Goal: Task Accomplishment & Management: Manage account settings

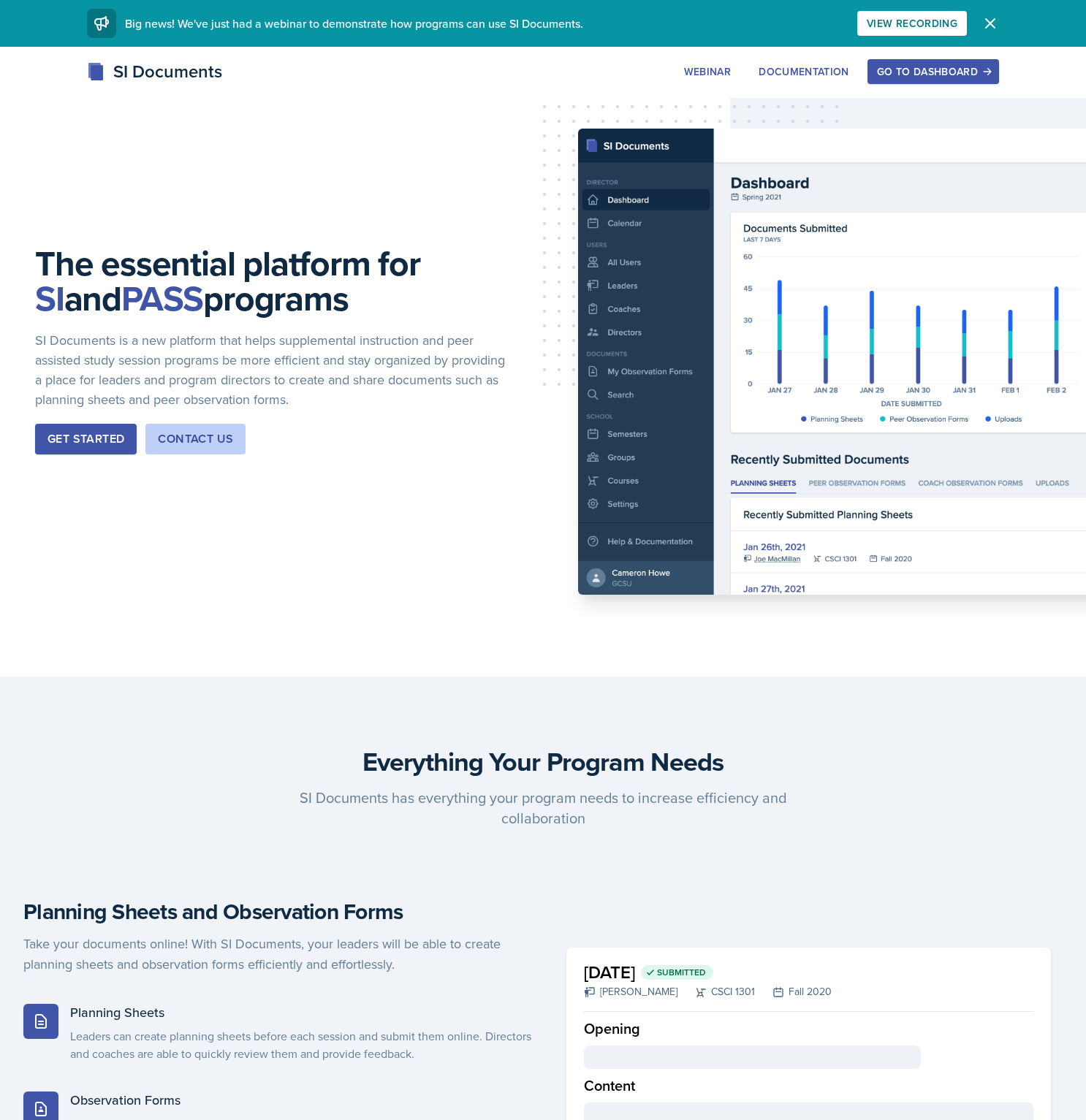
click at [927, 67] on div "Go to Dashboard" at bounding box center [933, 72] width 113 height 12
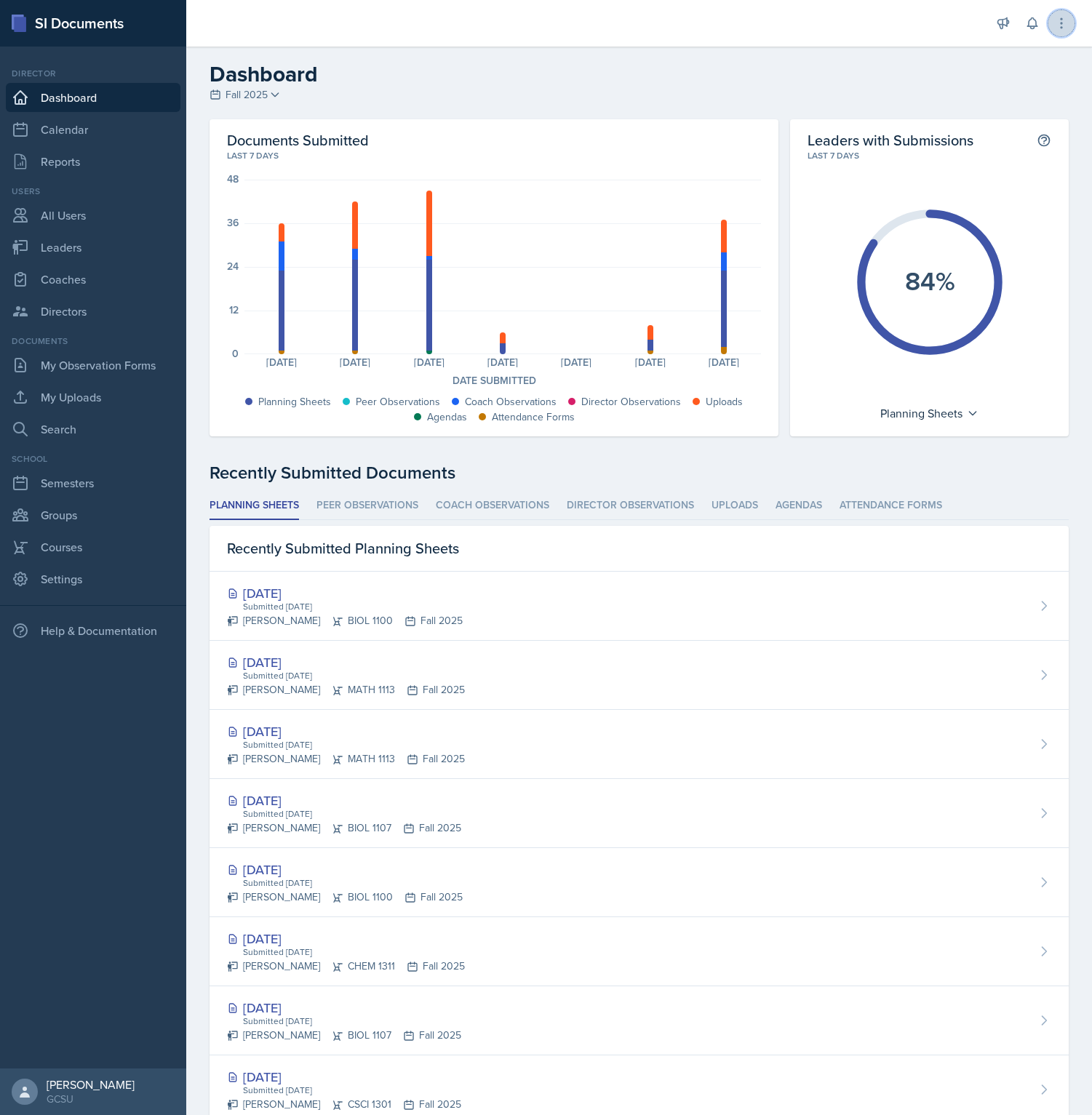
click at [1066, 25] on icon at bounding box center [1062, 23] width 14 height 14
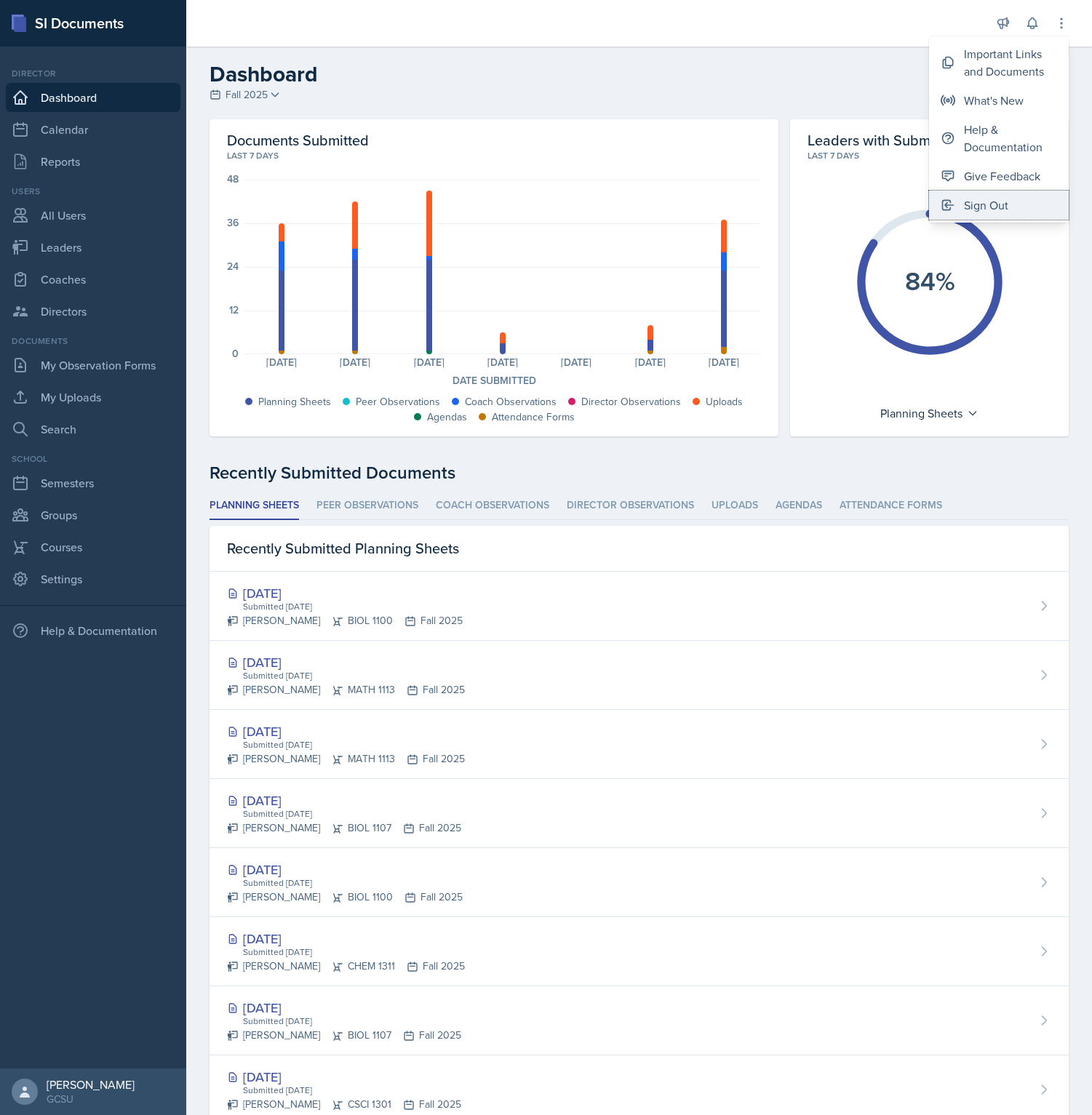
click at [1009, 198] on div "Sign Out" at bounding box center [986, 205] width 44 height 18
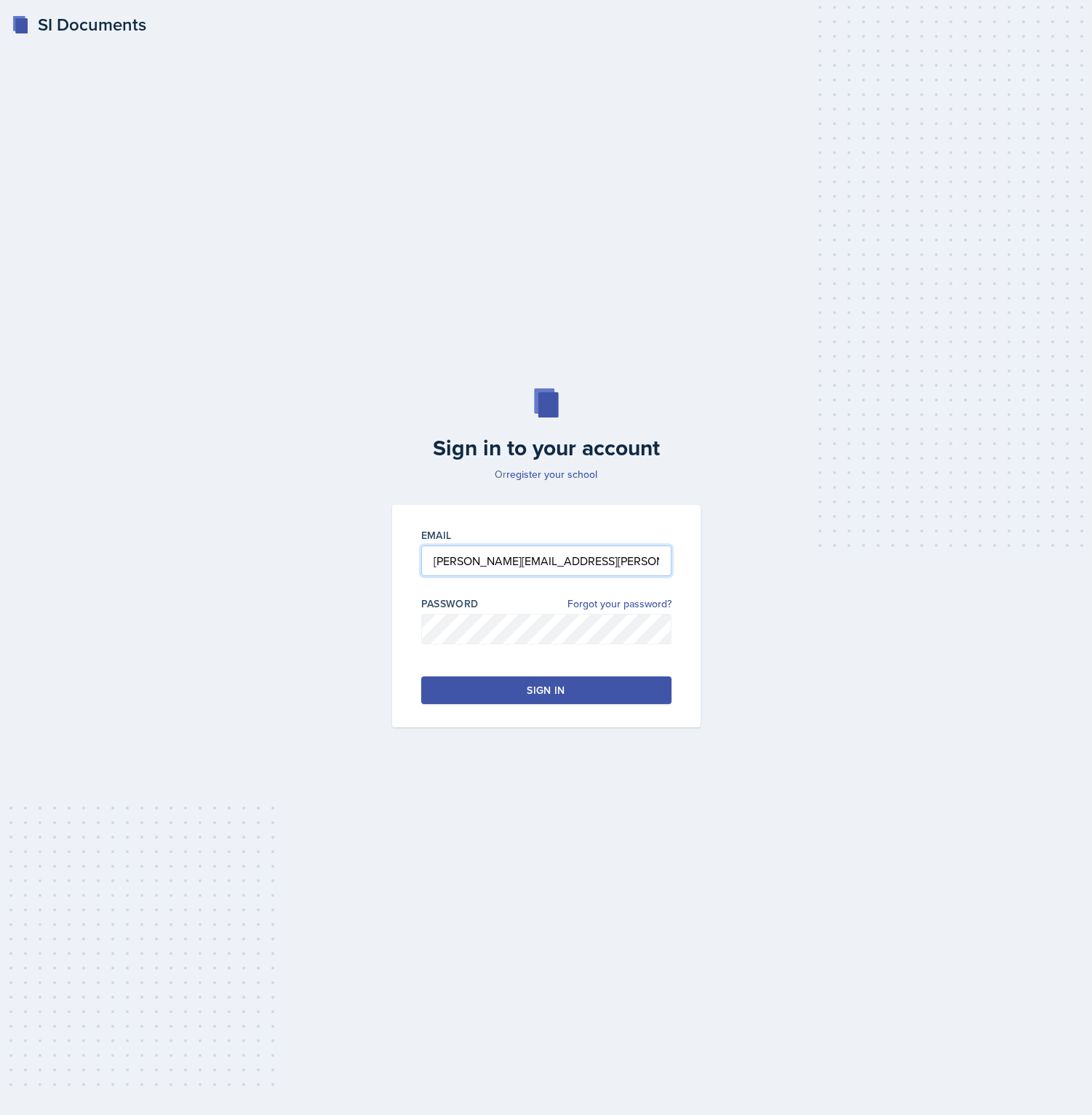
click at [525, 564] on input "brian.minter+gcsu@mintechsoftware.com" at bounding box center [546, 561] width 251 height 30
type input "[PERSON_NAME][EMAIL_ADDRESS][DOMAIN_NAME]"
click at [347, 660] on div "Sign in to your account Or register your school Email [PERSON_NAME][EMAIL_ADDRE…" at bounding box center [546, 558] width 1046 height 432
click at [509, 709] on div "Email [PERSON_NAME][EMAIL_ADDRESS][DOMAIN_NAME] Password Forgot your password? …" at bounding box center [546, 616] width 308 height 223
click at [514, 694] on button "Sign in" at bounding box center [546, 690] width 251 height 28
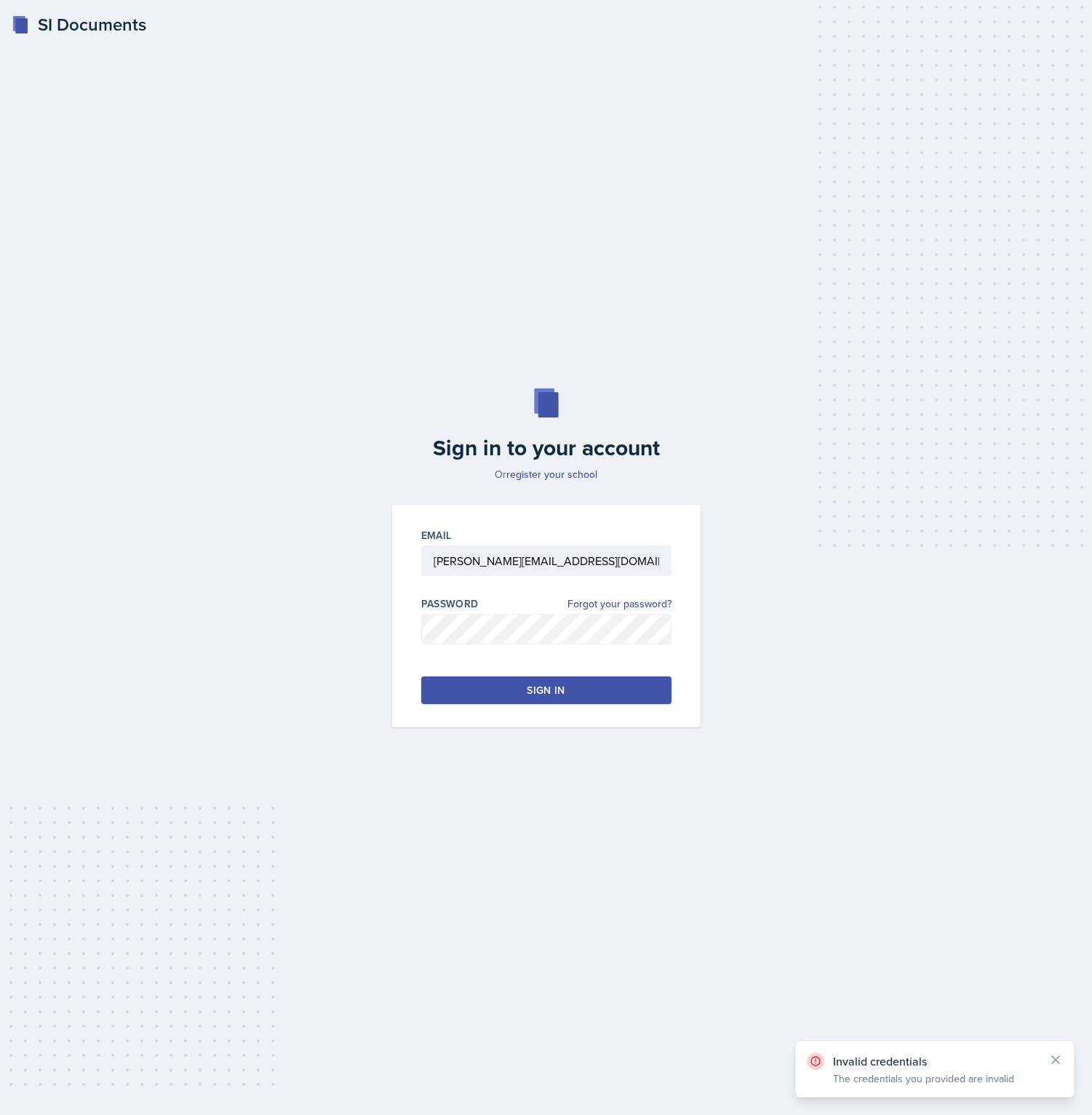
click at [941, 664] on div "Sign in to your account Or register your school Email [PERSON_NAME][EMAIL_ADDRE…" at bounding box center [546, 558] width 1046 height 432
click at [542, 684] on div "Sign in" at bounding box center [545, 690] width 38 height 14
click at [421, 676] on button "Sign in" at bounding box center [546, 690] width 251 height 28
drag, startPoint x: 299, startPoint y: 646, endPoint x: 371, endPoint y: 668, distance: 75.3
click at [299, 646] on div "Sign in to your account Or register your school Email [PERSON_NAME][EMAIL_ADDRE…" at bounding box center [546, 558] width 1046 height 432
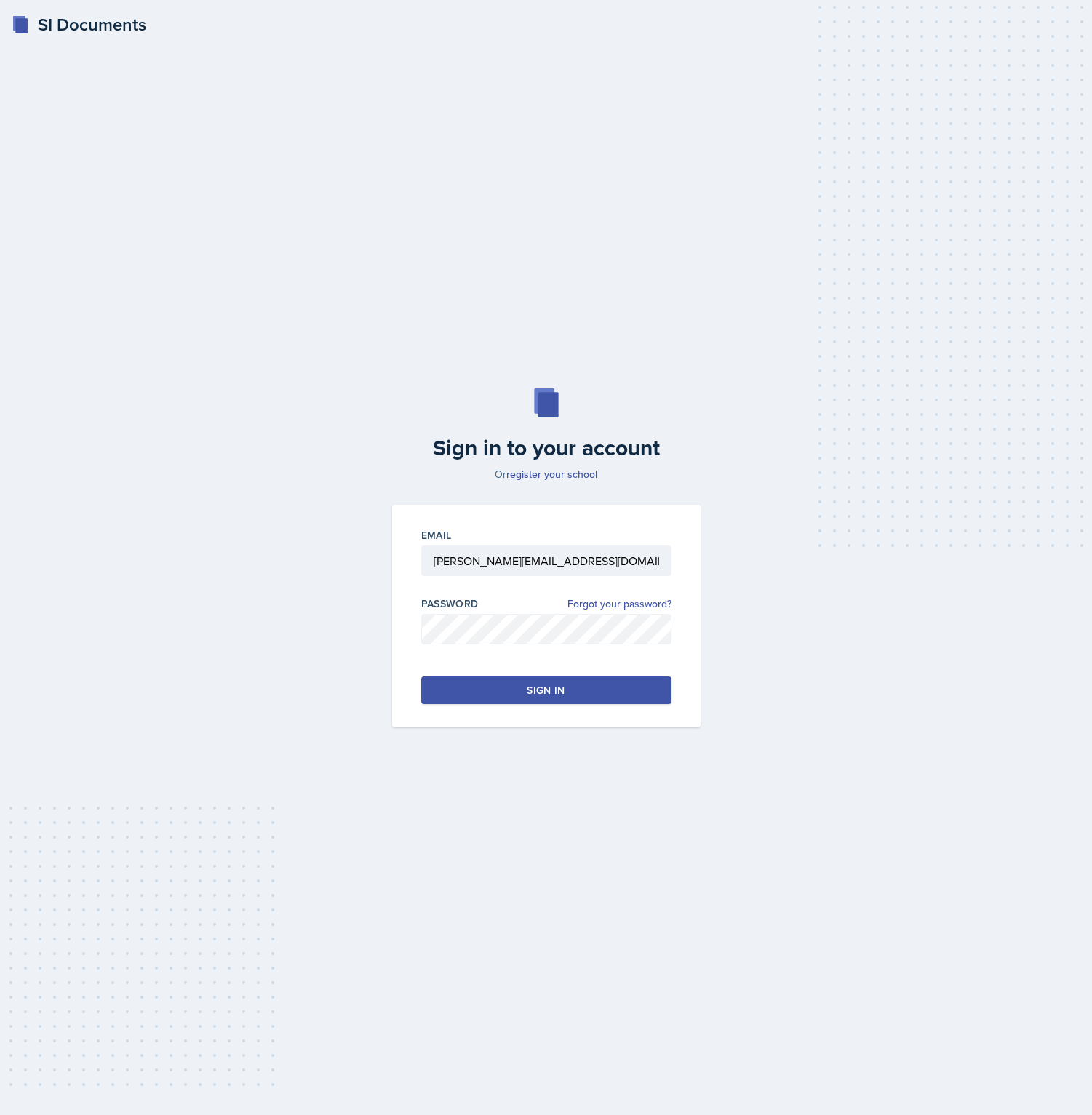
click at [464, 694] on button "Sign in" at bounding box center [546, 690] width 251 height 28
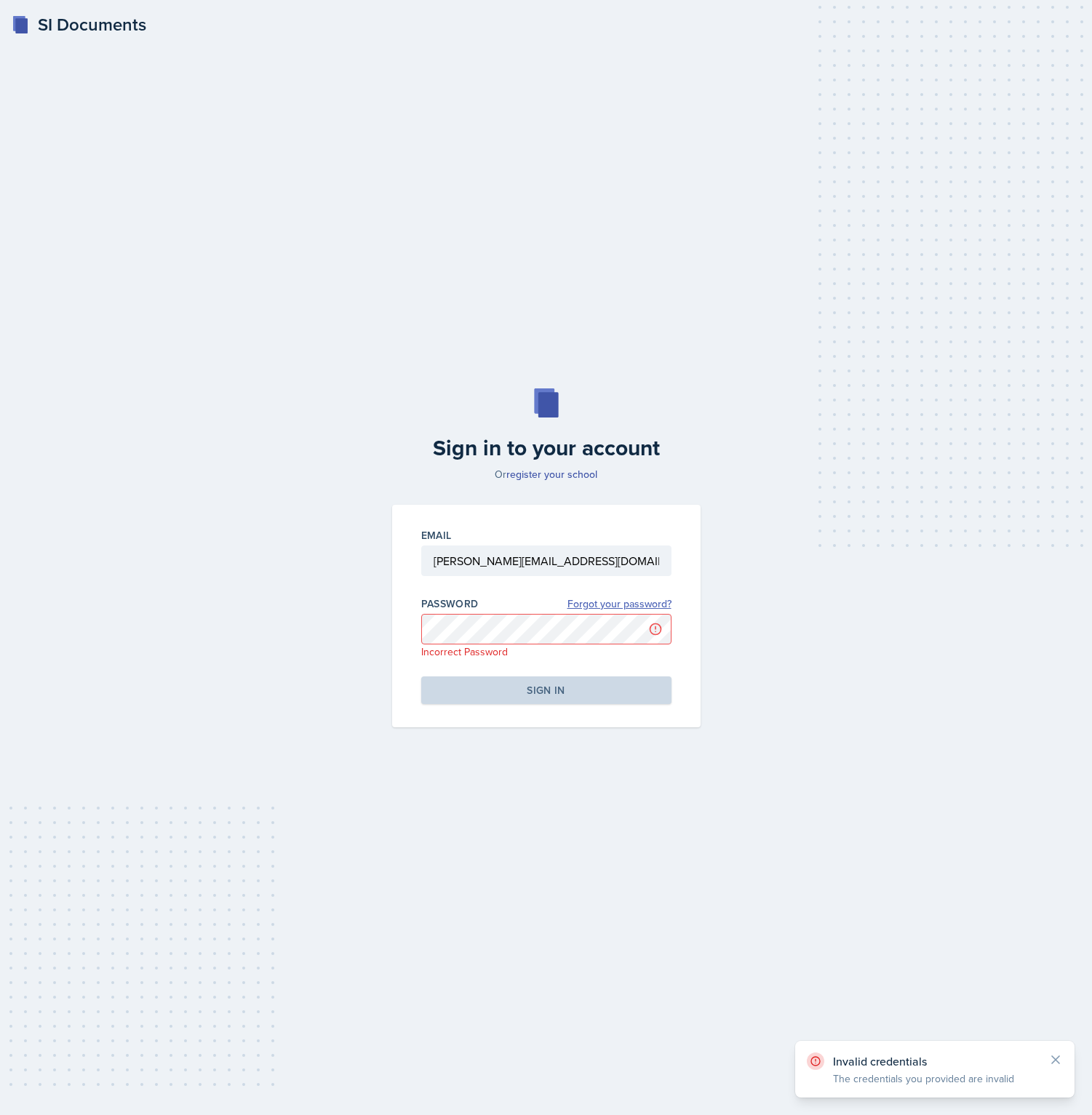
click at [596, 604] on link "Forgot your password?" at bounding box center [620, 604] width 104 height 15
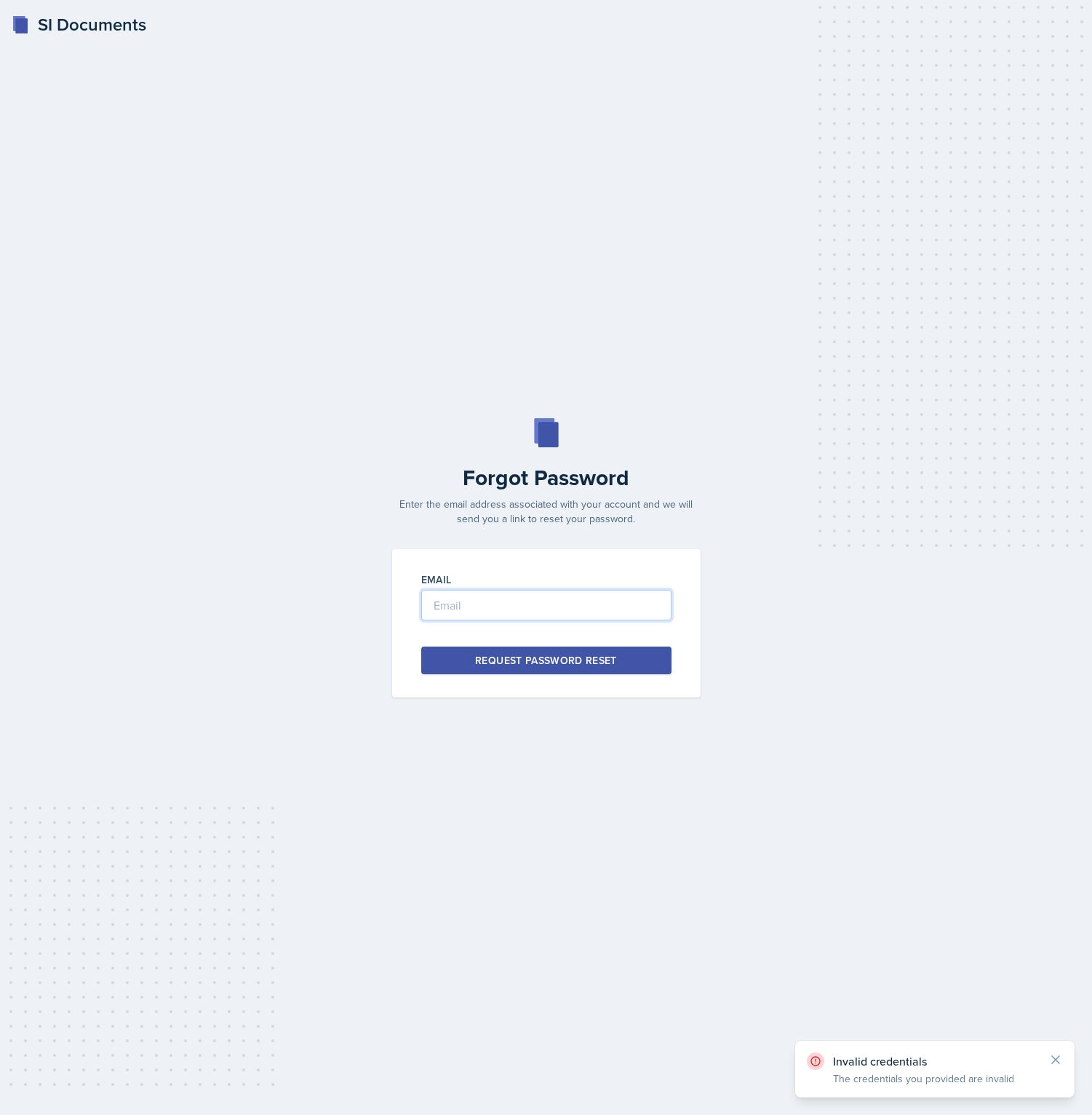
type input "[PERSON_NAME][EMAIL_ADDRESS][DOMAIN_NAME]"
click at [579, 596] on input "[PERSON_NAME][EMAIL_ADDRESS][DOMAIN_NAME]" at bounding box center [546, 605] width 251 height 30
click at [847, 587] on div "Forgot Password Enter the email address associated with your account and we wil…" at bounding box center [546, 558] width 1046 height 279
click at [571, 684] on div "Email brian.minter25@gmail.com Request Password Reset" at bounding box center [546, 623] width 308 height 148
click at [564, 666] on div "Request Password Reset" at bounding box center [545, 660] width 142 height 14
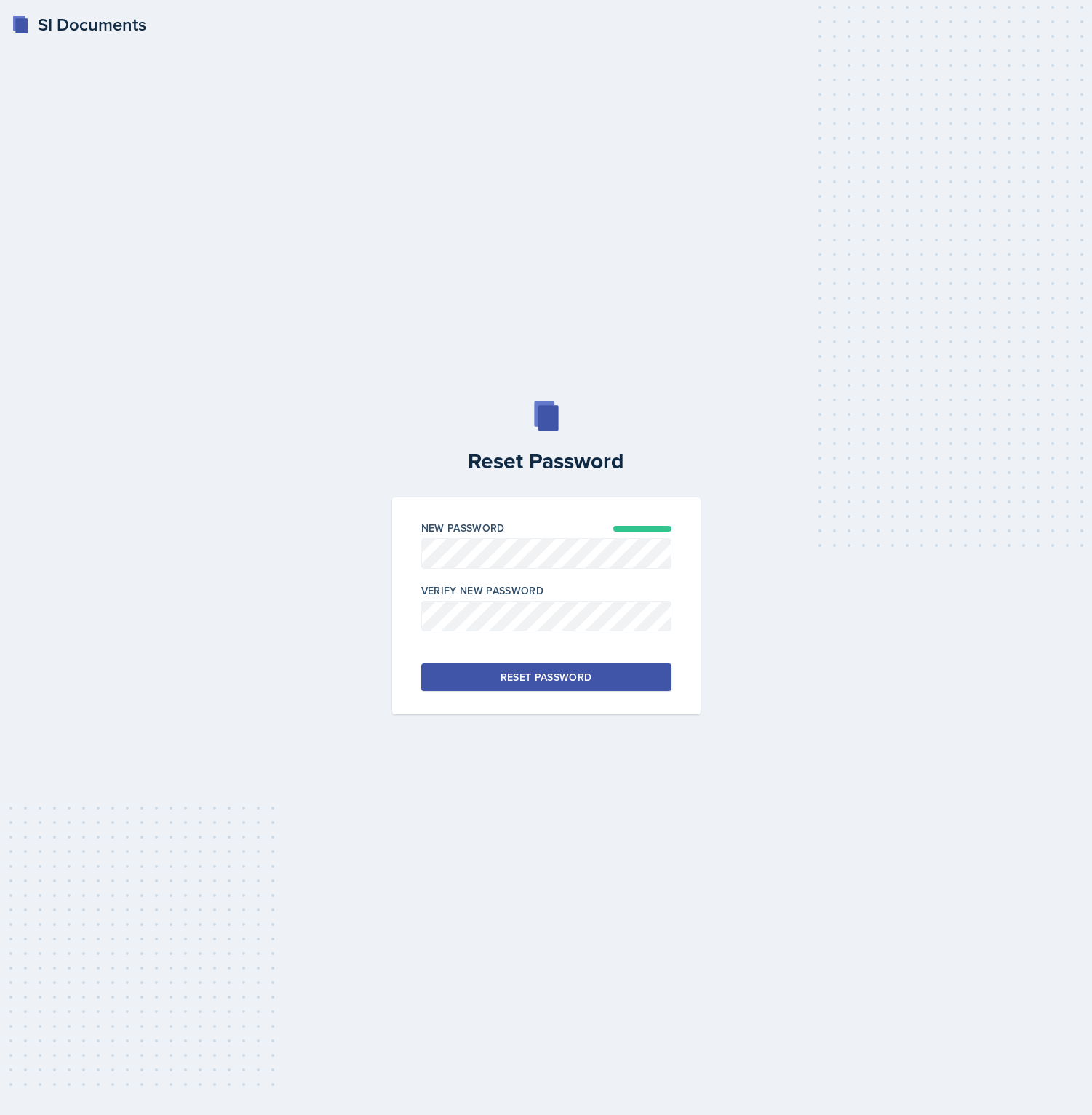
click at [301, 628] on div "Reset Password New Password Verify New Password Reset Password" at bounding box center [546, 558] width 1046 height 313
click at [468, 668] on button "Reset Password" at bounding box center [546, 677] width 251 height 28
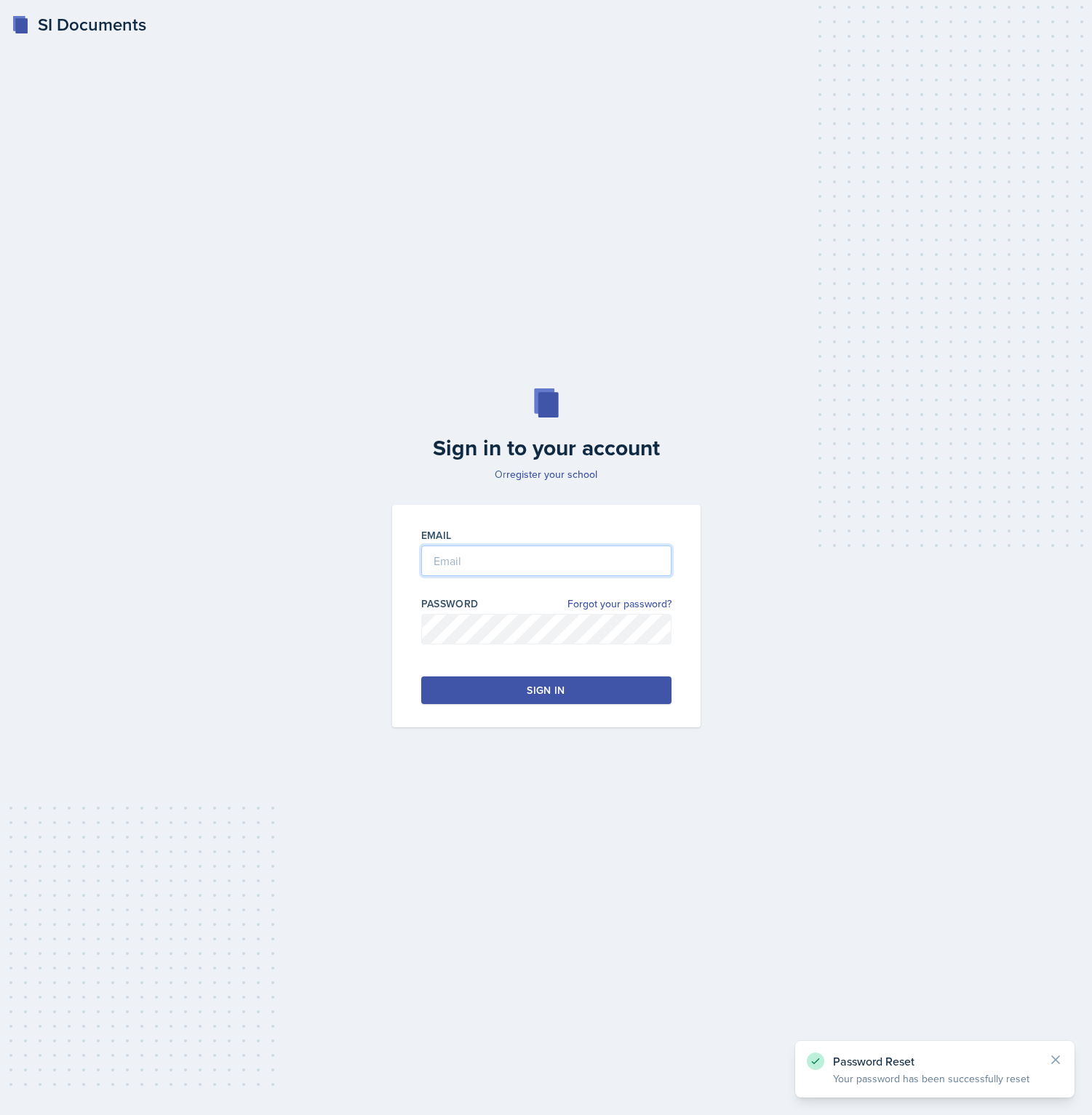
type input "[PERSON_NAME][EMAIL_ADDRESS][DOMAIN_NAME]"
click at [572, 715] on div "Email [PERSON_NAME][EMAIL_ADDRESS][DOMAIN_NAME] Password Forgot your password? …" at bounding box center [546, 616] width 308 height 223
click at [566, 696] on button "Sign in" at bounding box center [546, 690] width 251 height 28
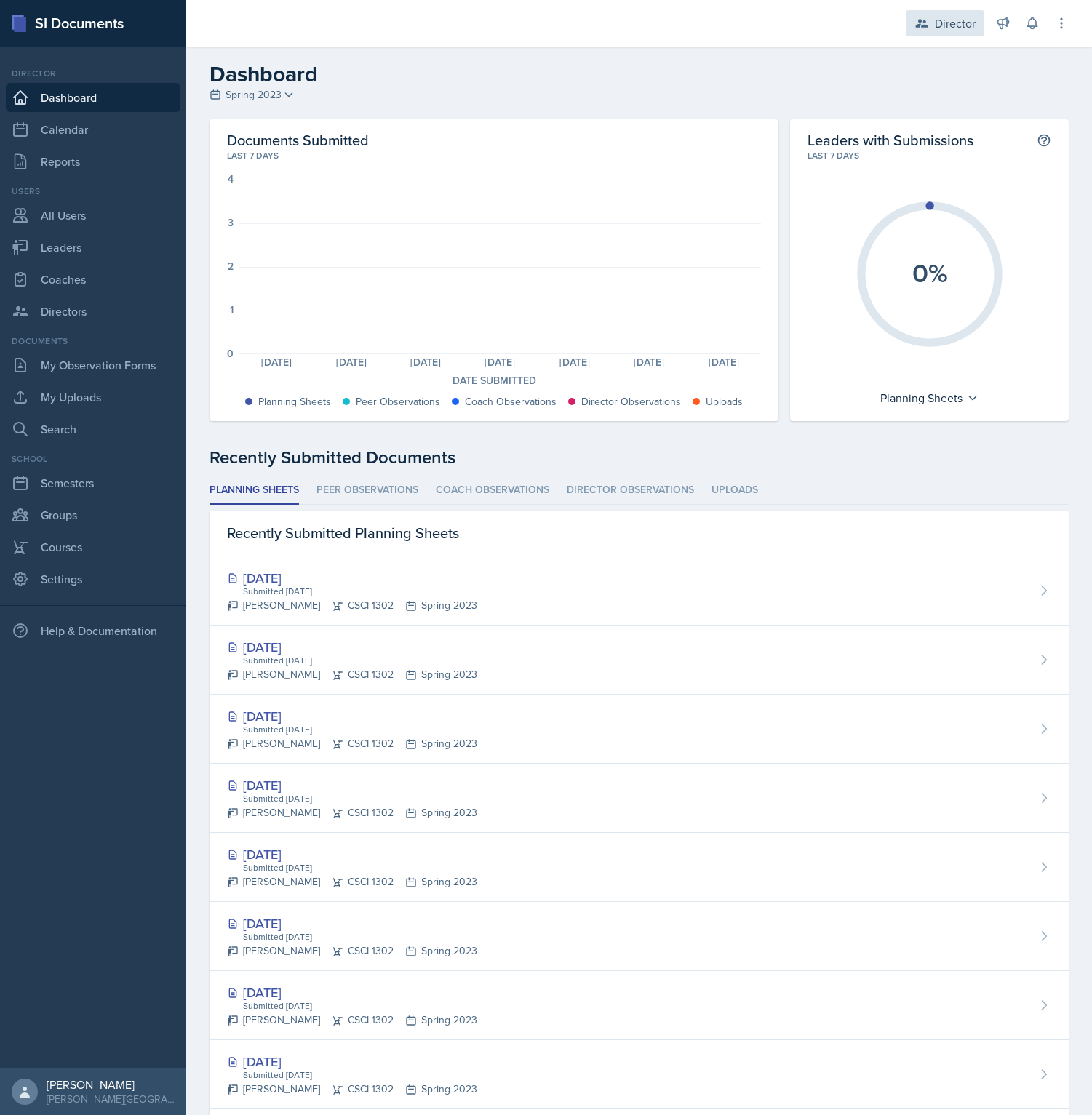
click at [937, 30] on div "Director" at bounding box center [955, 23] width 41 height 18
click at [929, 86] on div "Coach" at bounding box center [926, 89] width 93 height 18
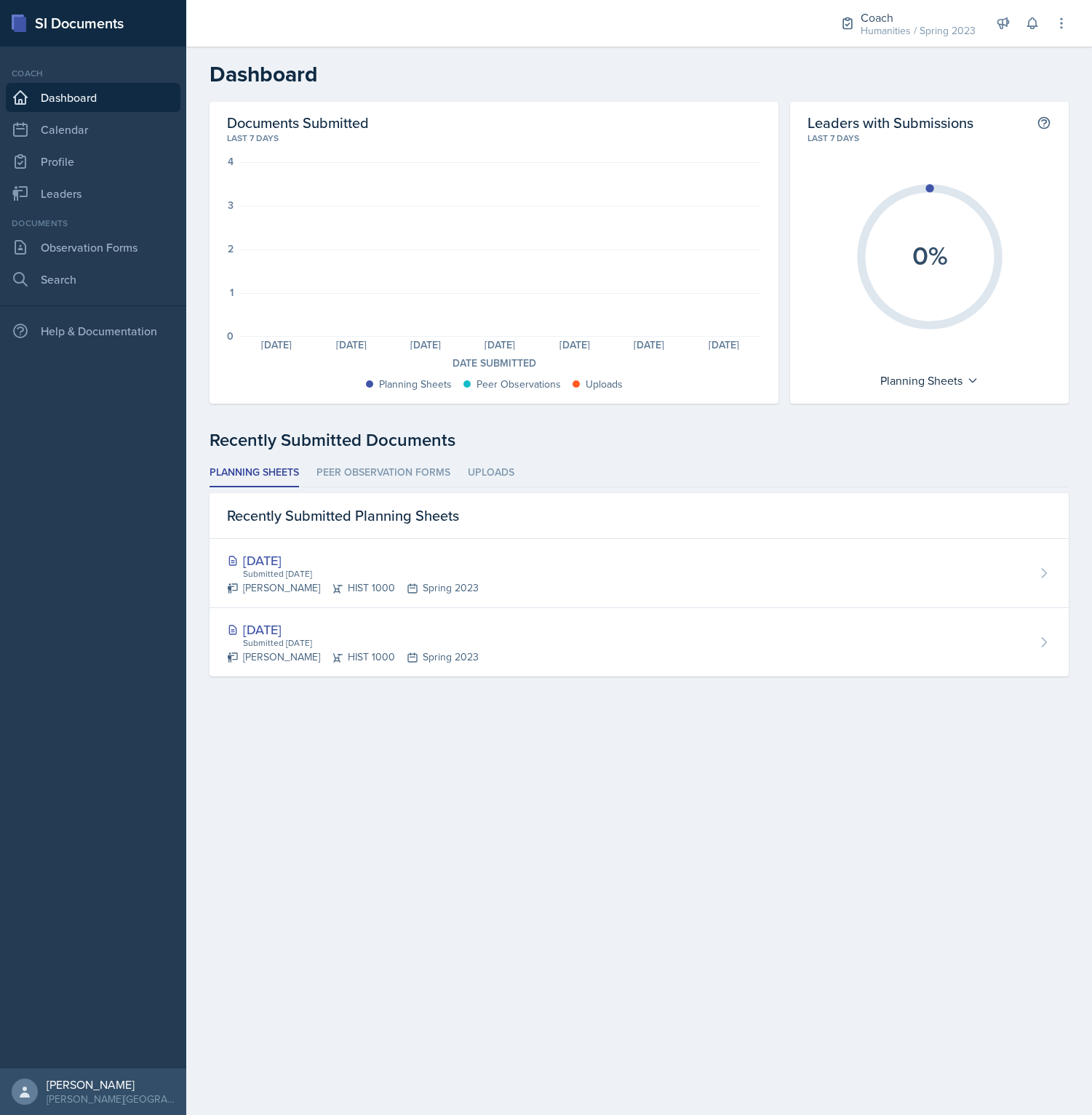
click at [914, 94] on header "Dashboard" at bounding box center [639, 74] width 905 height 55
click at [933, 45] on div "Coach Humanities / Spring 2023 Director Coach Humanities / Spring 2023 Leader C…" at bounding box center [944, 23] width 249 height 46
click at [920, 30] on div "Humanities / Spring 2023" at bounding box center [918, 30] width 115 height 15
click at [888, 68] on div "Director" at bounding box center [900, 66] width 41 height 18
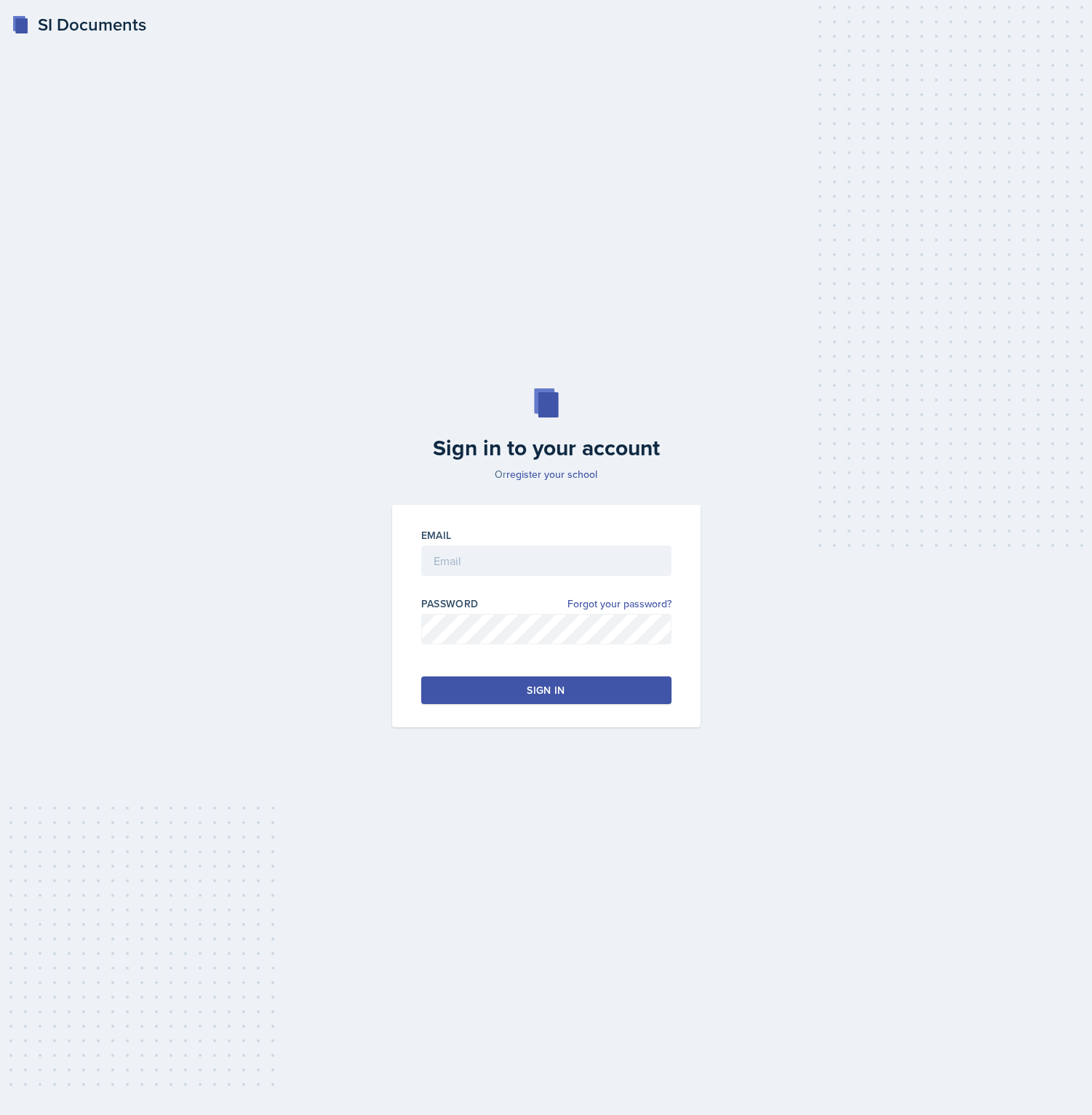
click at [675, 243] on div "SI Documents Sign in to your account Or register your school Email Password For…" at bounding box center [546, 557] width 1092 height 1115
type input "[PERSON_NAME][EMAIL_ADDRESS][DOMAIN_NAME]"
click at [664, 252] on div "SI Documents Sign in to your account Or register your school Email [PERSON_NAME…" at bounding box center [546, 557] width 1092 height 1115
click at [663, 256] on div "SI Documents Sign in to your account Or register your school Email [PERSON_NAME…" at bounding box center [546, 557] width 1092 height 1115
click at [873, 761] on div "Sign in to your account Or register your school Email [PERSON_NAME][EMAIL_ADDRE…" at bounding box center [546, 558] width 1046 height 432
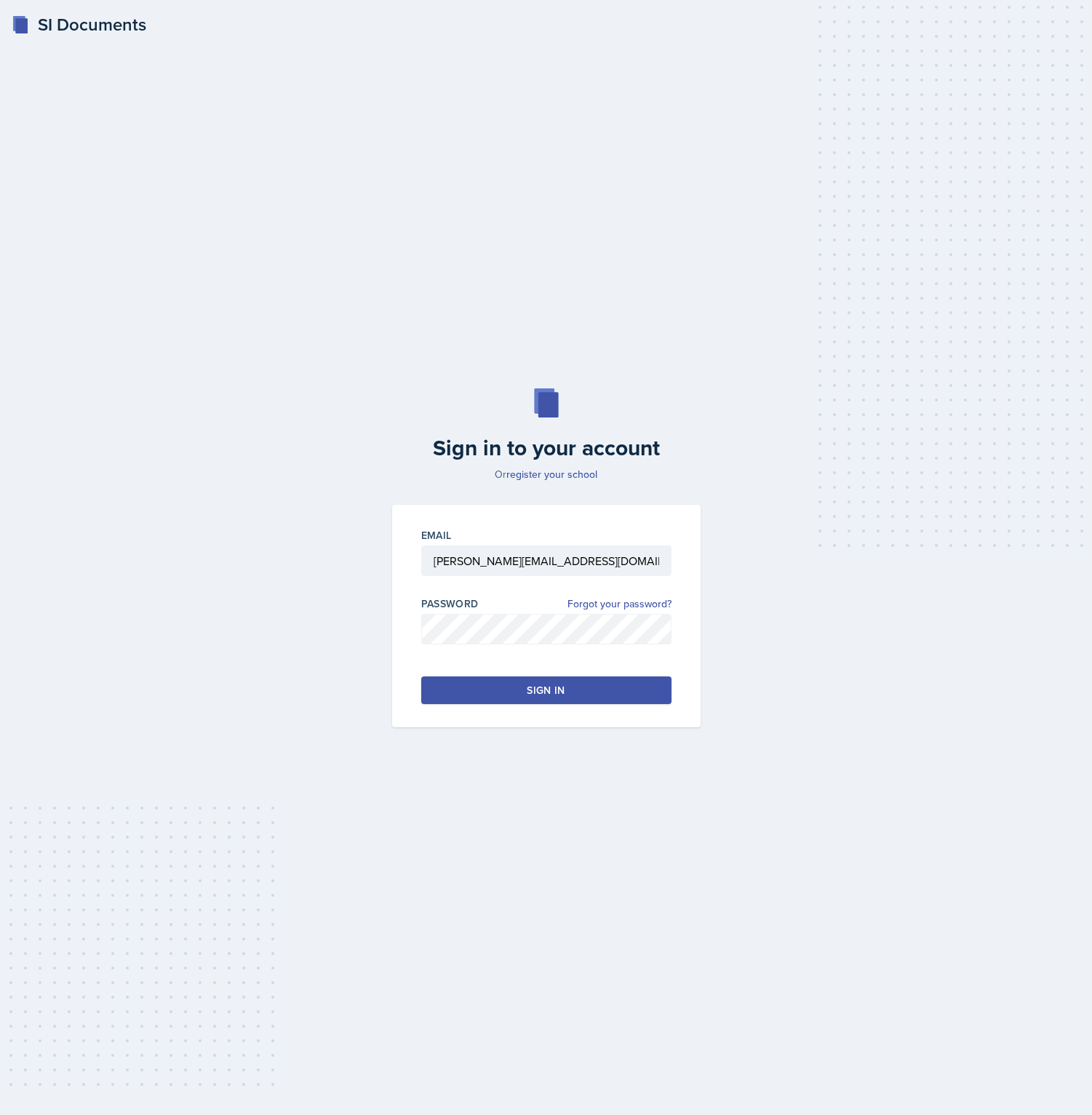
click at [561, 687] on div "Sign in" at bounding box center [545, 690] width 38 height 14
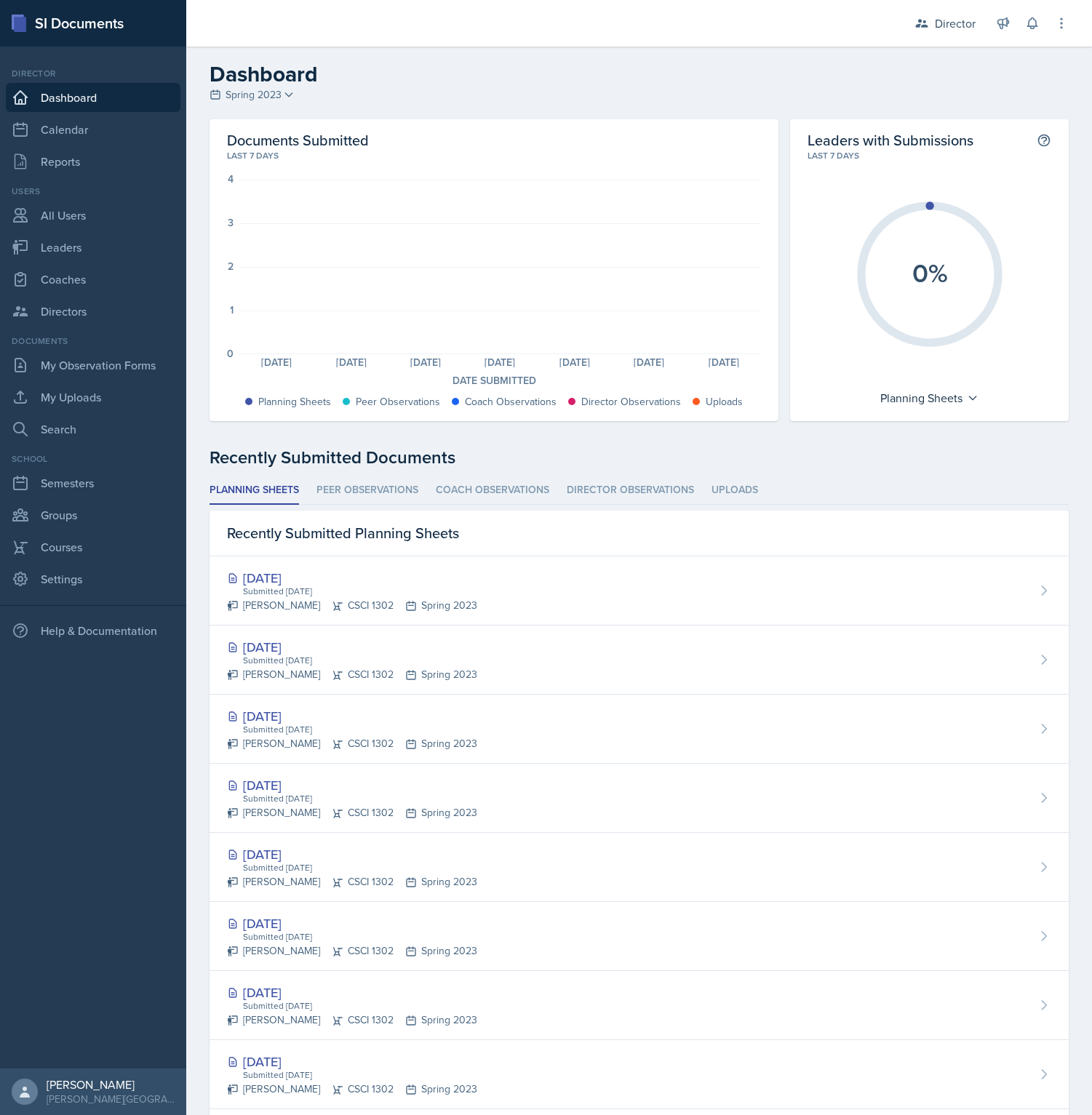
drag, startPoint x: 780, startPoint y: 49, endPoint x: 832, endPoint y: 34, distance: 54.1
click at [780, 49] on header "Dashboard Spring 2023 Spring 2023 Fall 2022 Spring 2022" at bounding box center [639, 82] width 905 height 73
click at [959, 11] on div "Director" at bounding box center [945, 23] width 78 height 26
click at [933, 127] on div "Leader" at bounding box center [926, 130] width 93 height 18
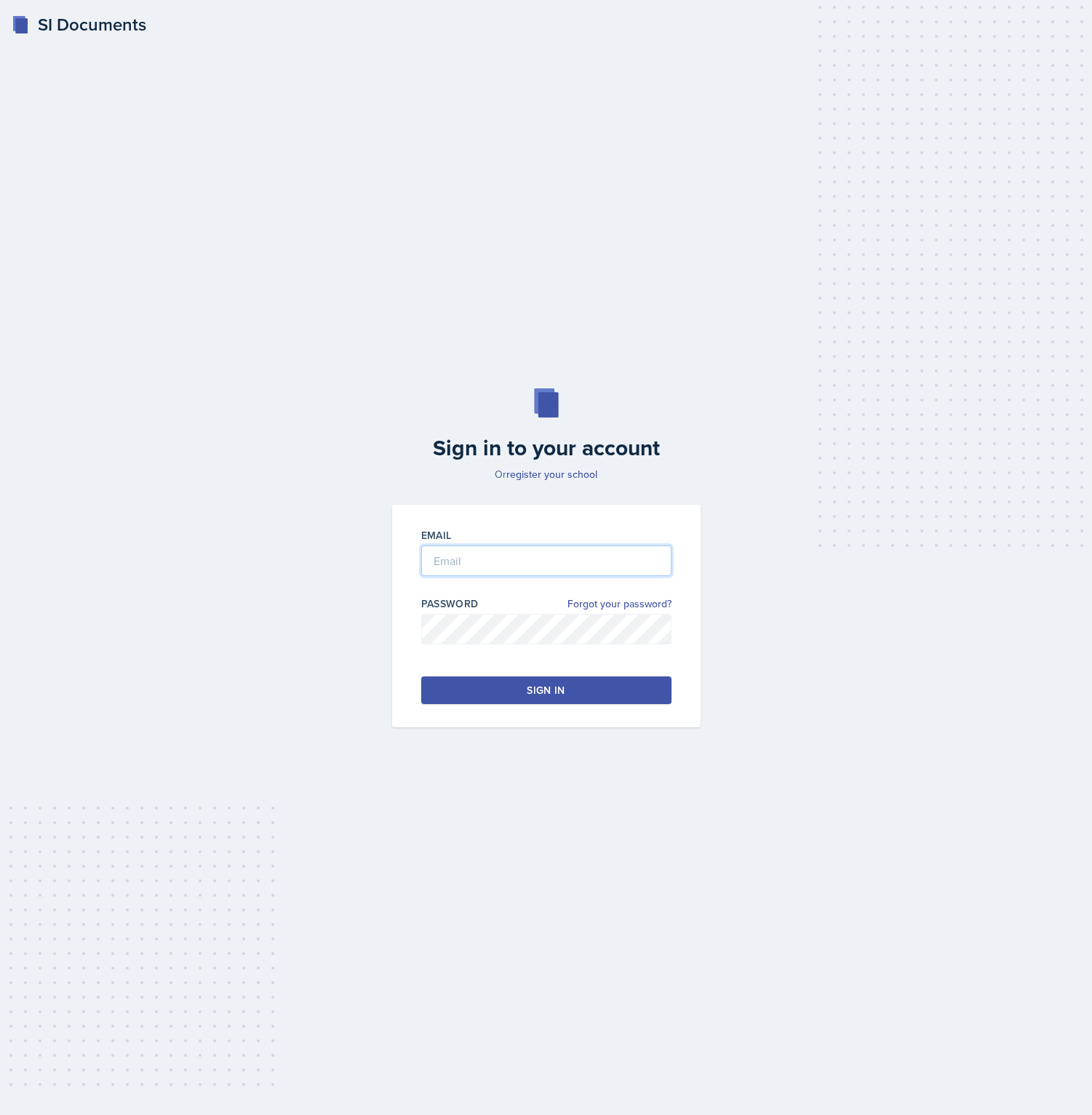
type input "[PERSON_NAME][EMAIL_ADDRESS][DOMAIN_NAME]"
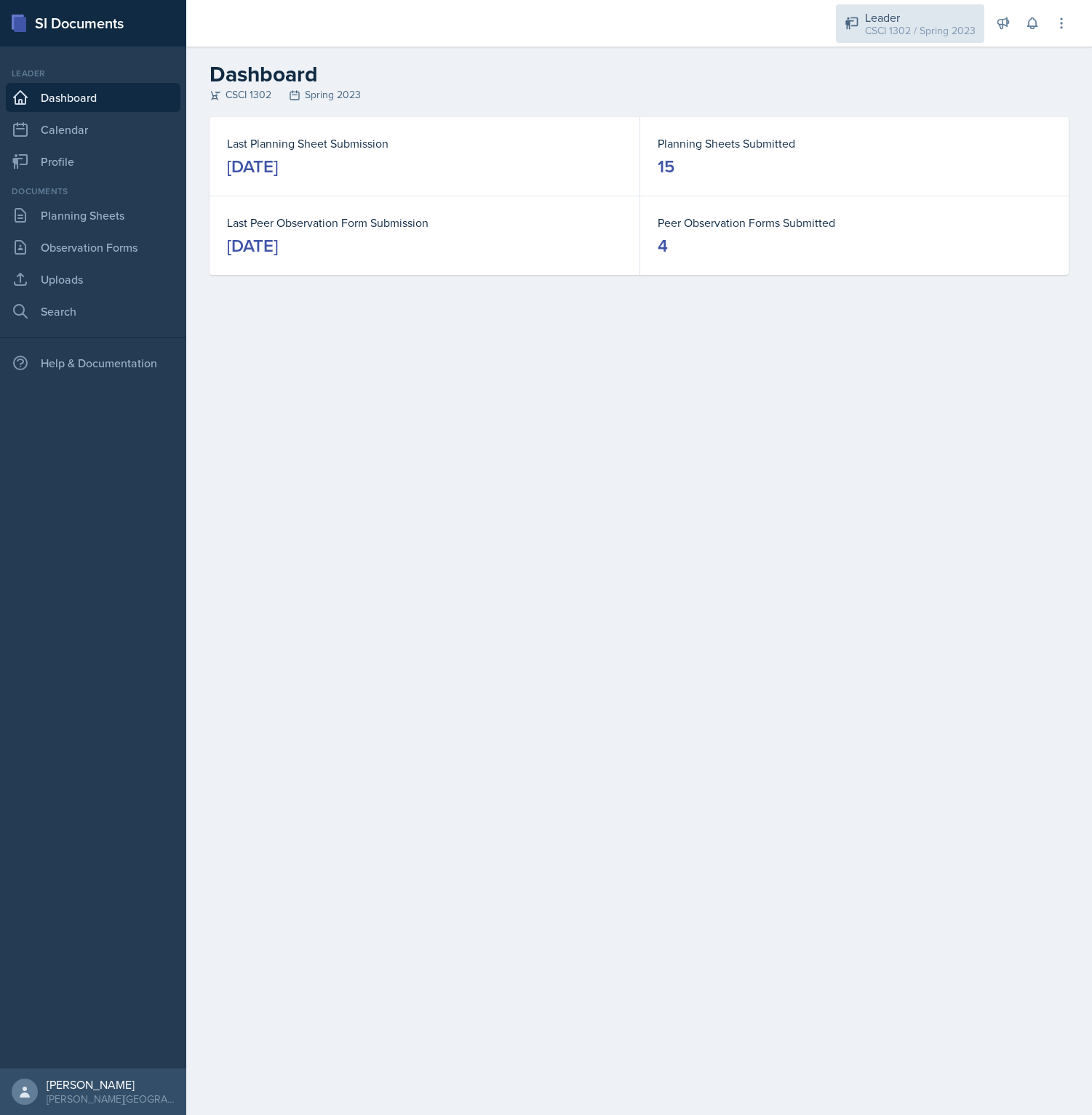
click at [881, 41] on div "Leader CSCI 1302 / Spring 2023" at bounding box center [909, 23] width 148 height 38
click at [893, 69] on div "Director" at bounding box center [900, 66] width 41 height 18
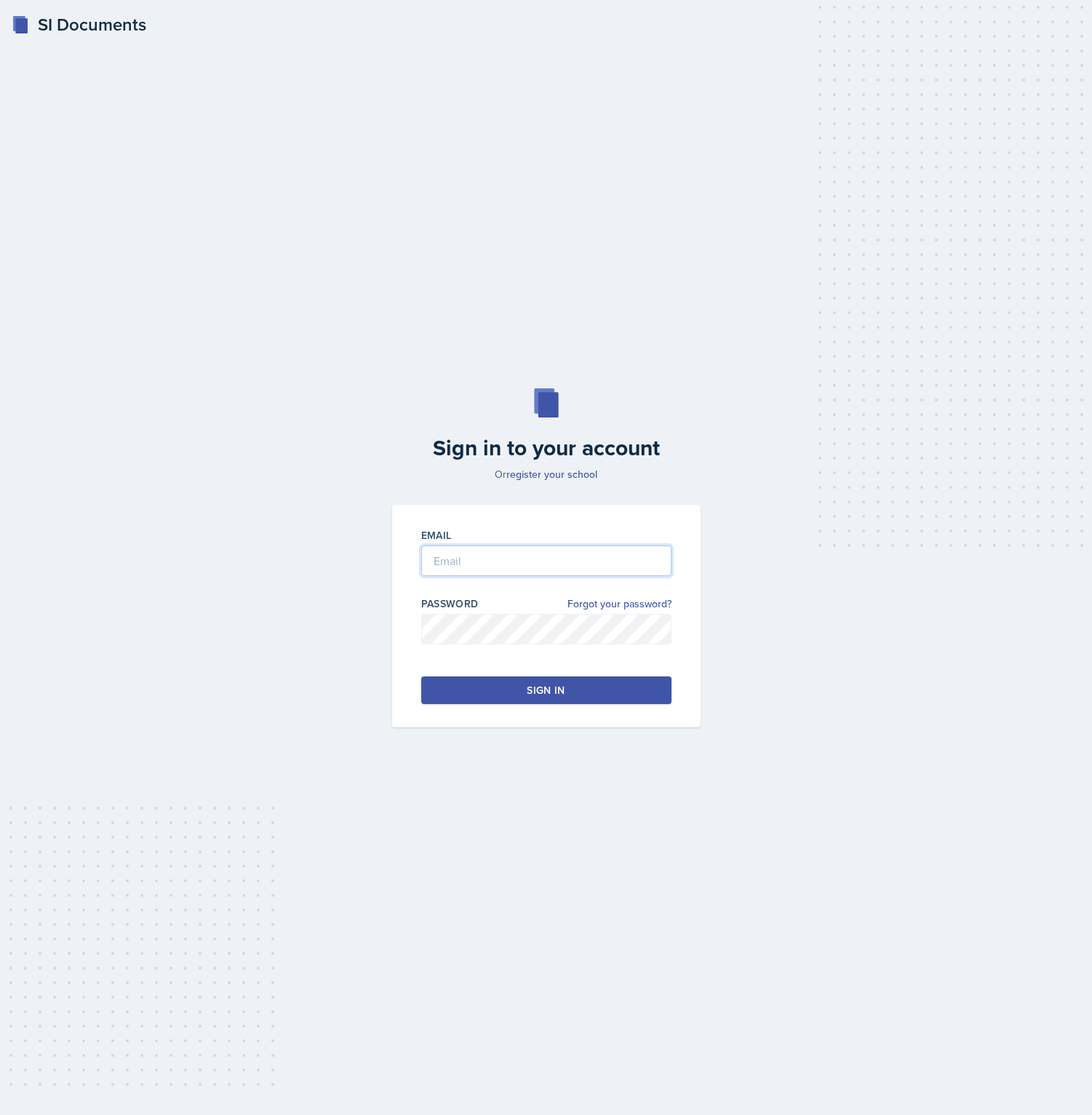
type input "[PERSON_NAME][EMAIL_ADDRESS][DOMAIN_NAME]"
